Goal: Task Accomplishment & Management: Manage account settings

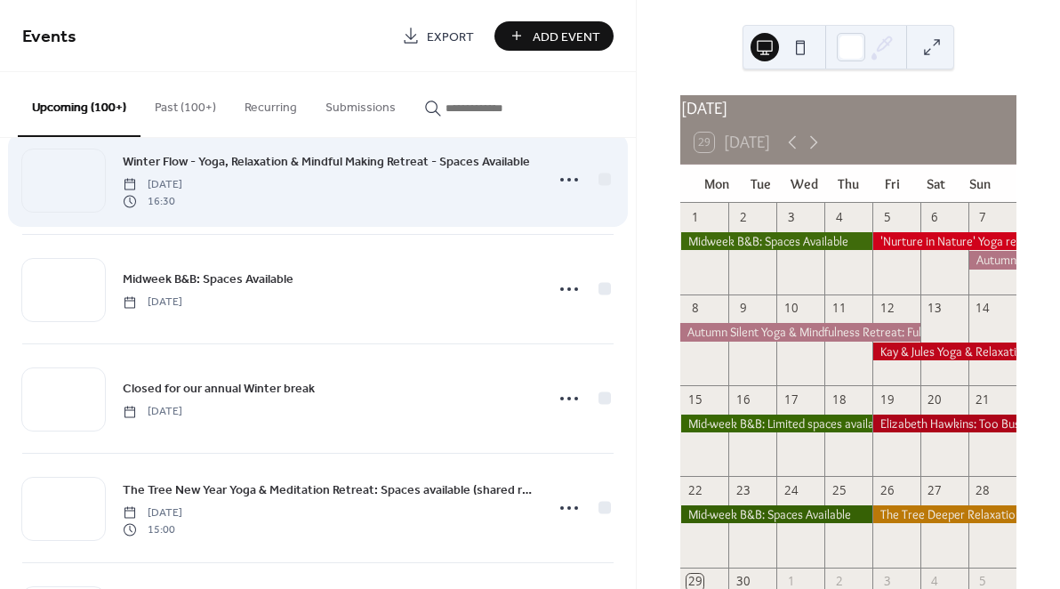
scroll to position [2664, 0]
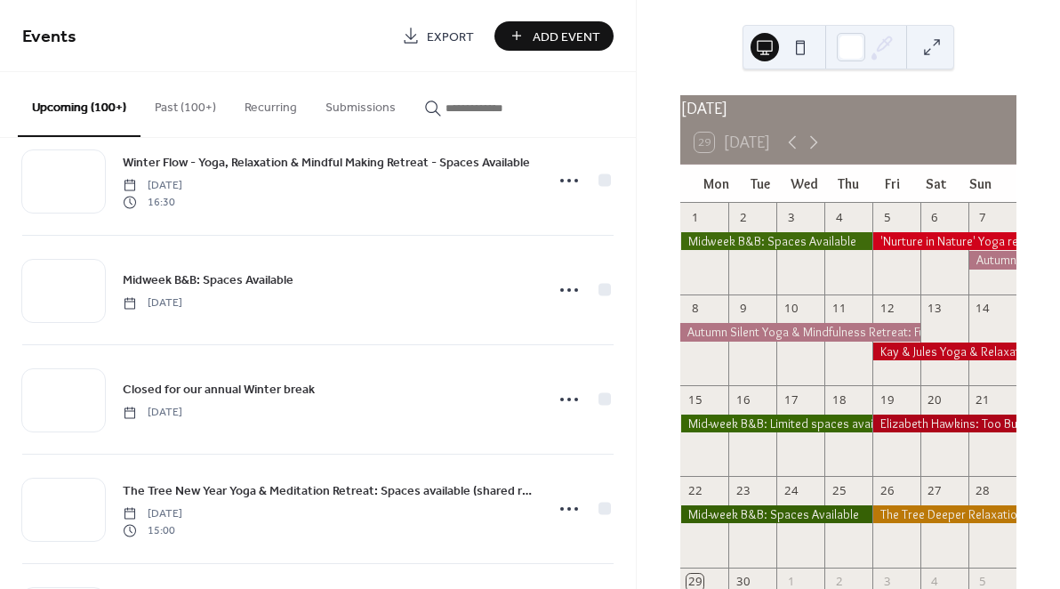
click at [491, 105] on input "button" at bounding box center [499, 108] width 107 height 19
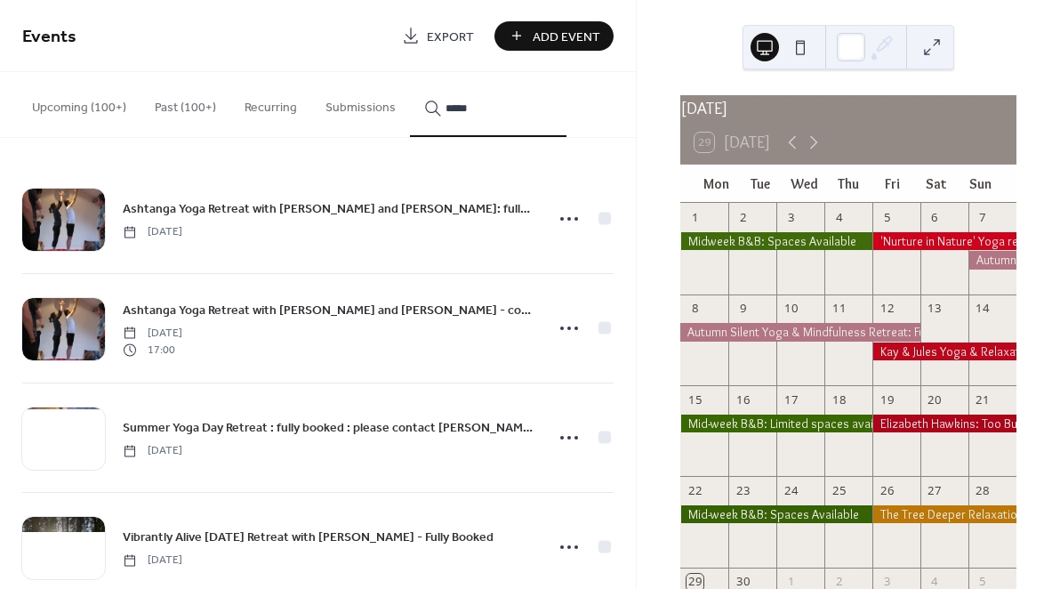
type input "******"
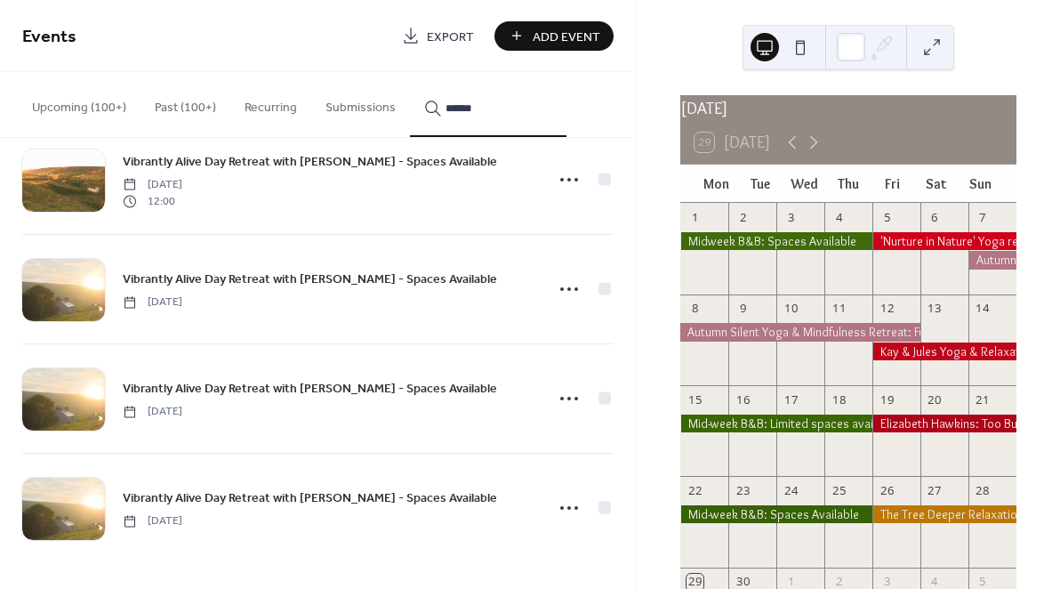
scroll to position [697, 0]
click at [268, 385] on span "Vibrantly Alive Day Retreat with [PERSON_NAME] - Spaces Available" at bounding box center [310, 389] width 374 height 19
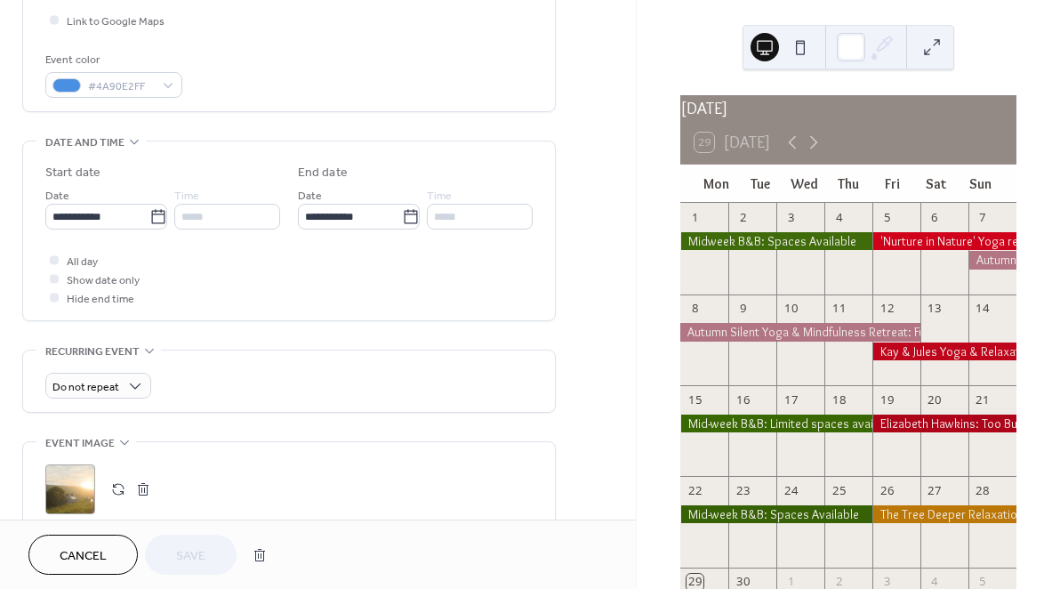
scroll to position [439, 0]
click at [261, 560] on button "button" at bounding box center [260, 555] width 32 height 36
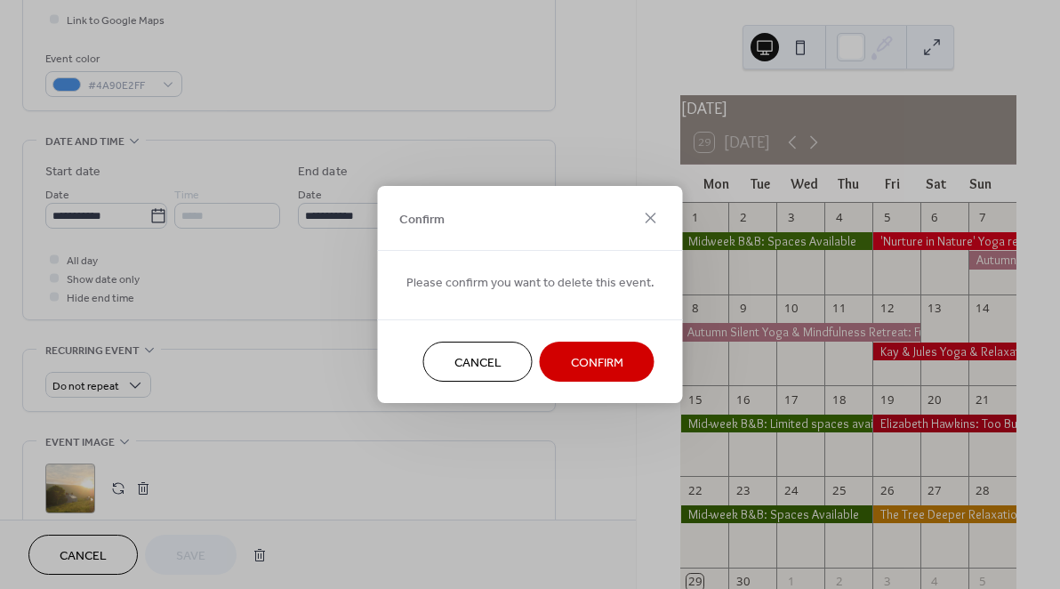
click at [613, 366] on span "Confirm" at bounding box center [597, 363] width 52 height 19
